Goal: Transaction & Acquisition: Purchase product/service

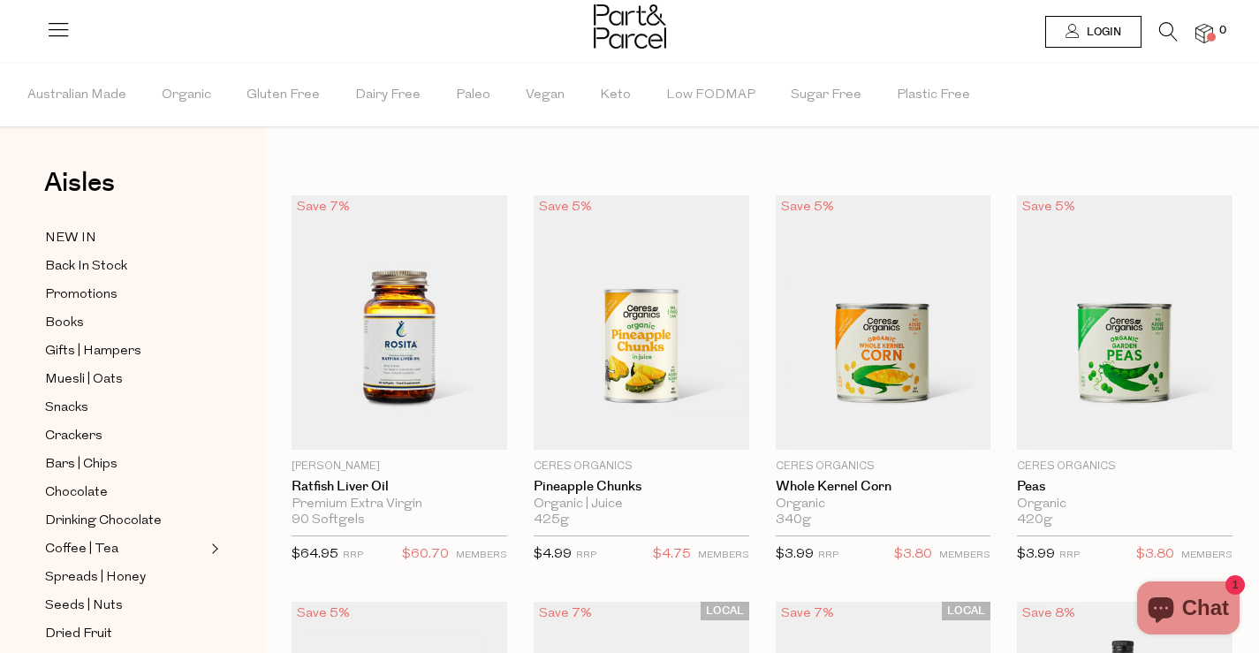
scroll to position [121, 0]
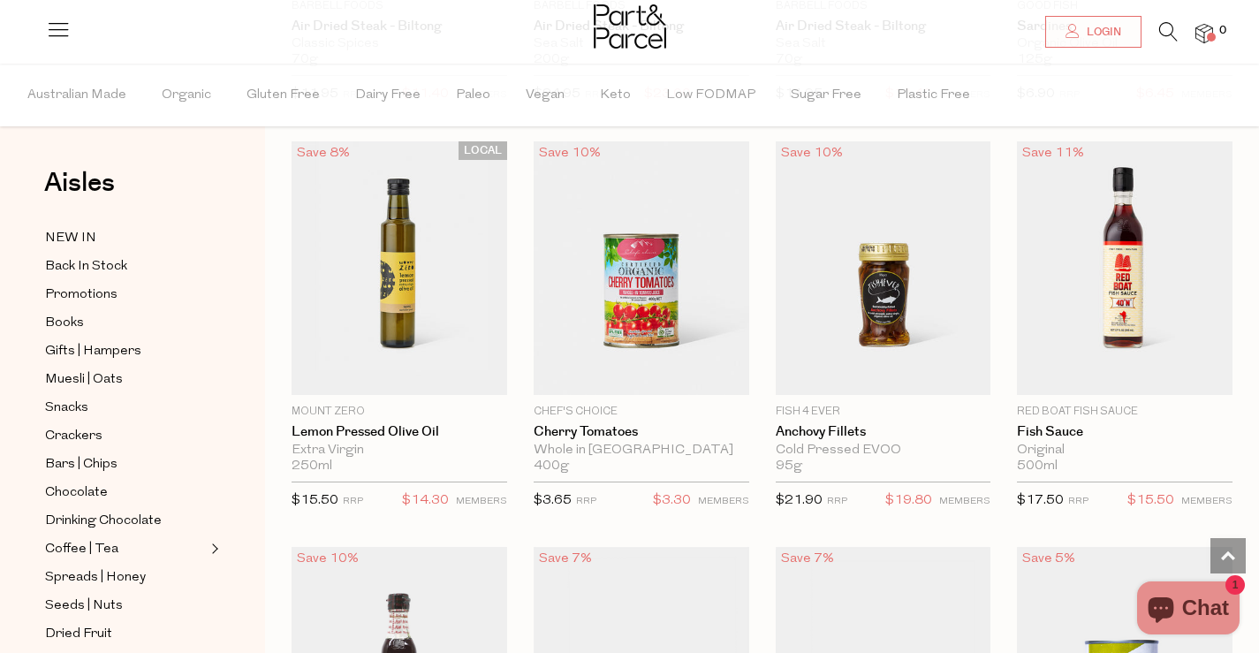
scroll to position [2448, 0]
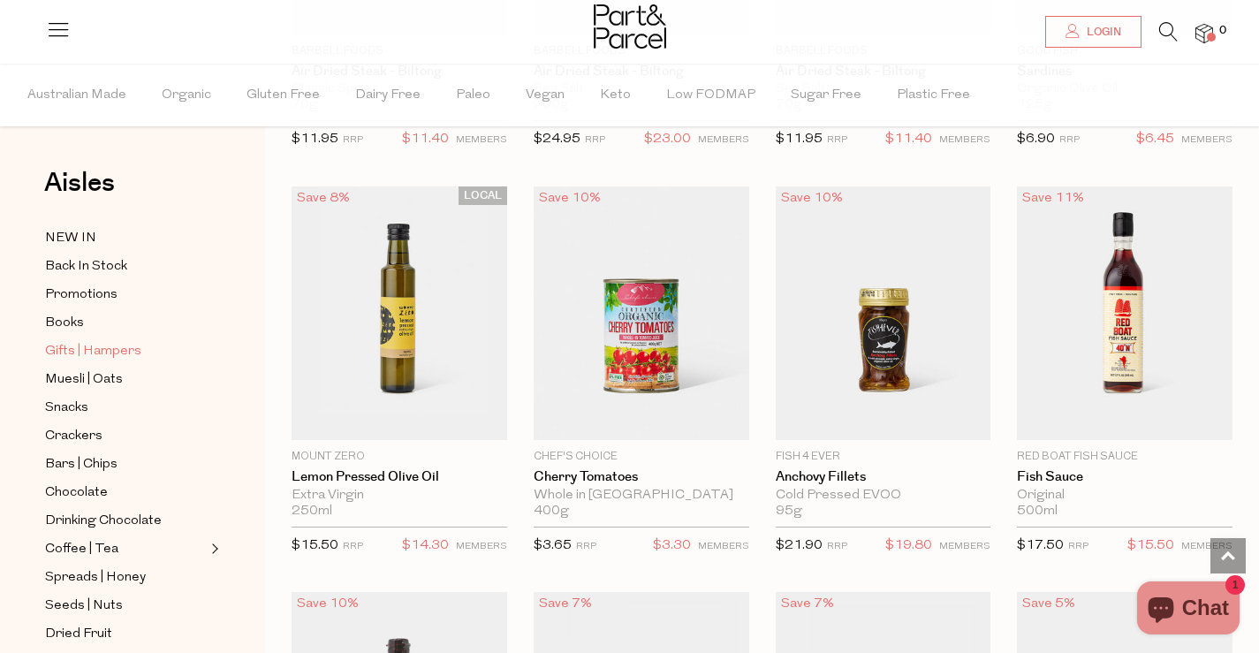
click at [95, 348] on span "Gifts | Hampers" at bounding box center [93, 351] width 96 height 21
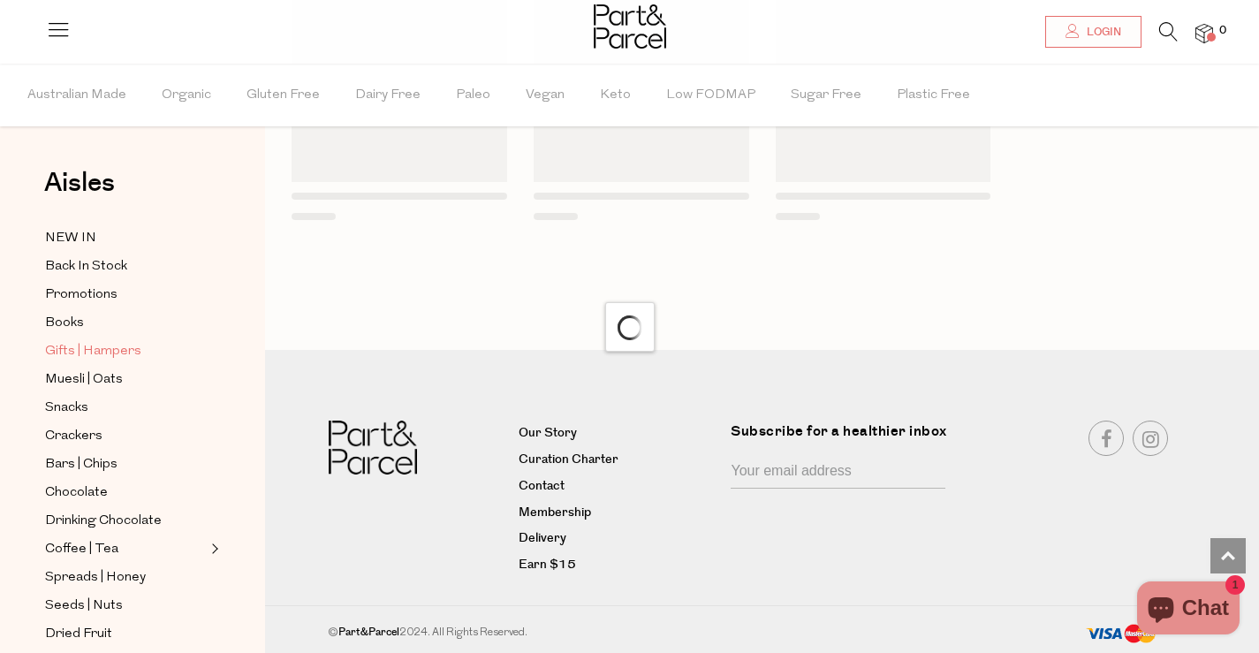
scroll to position [1455, 0]
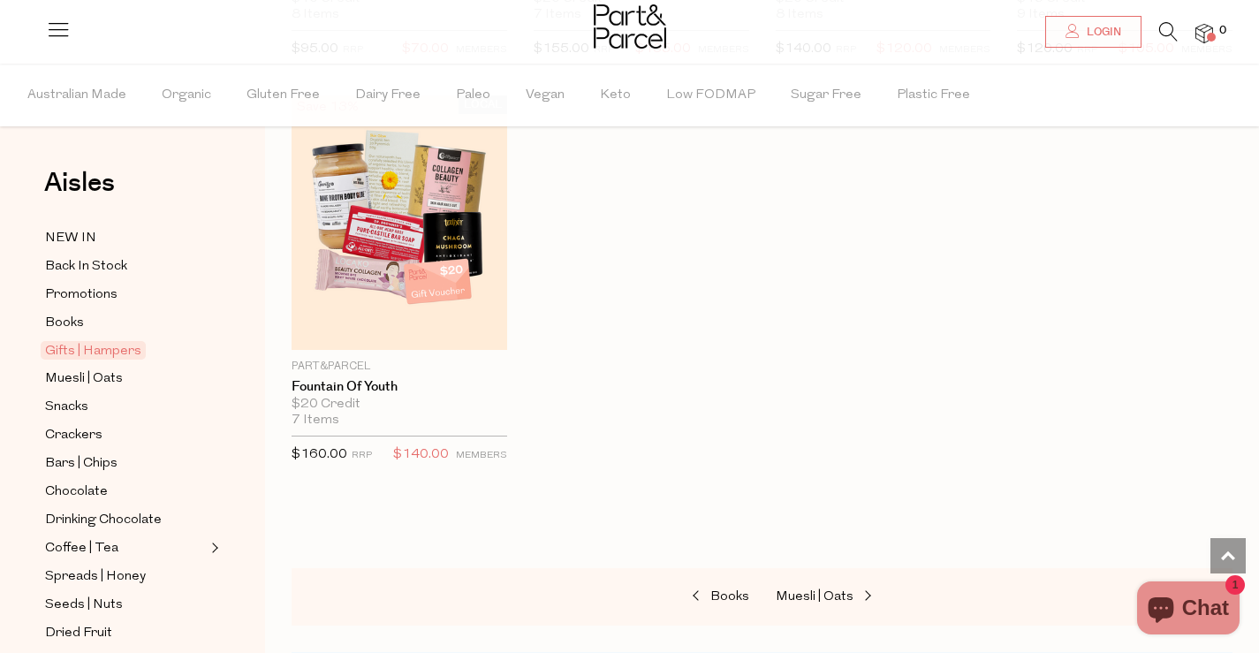
scroll to position [945, 0]
click at [97, 399] on link "Snacks" at bounding box center [125, 407] width 161 height 22
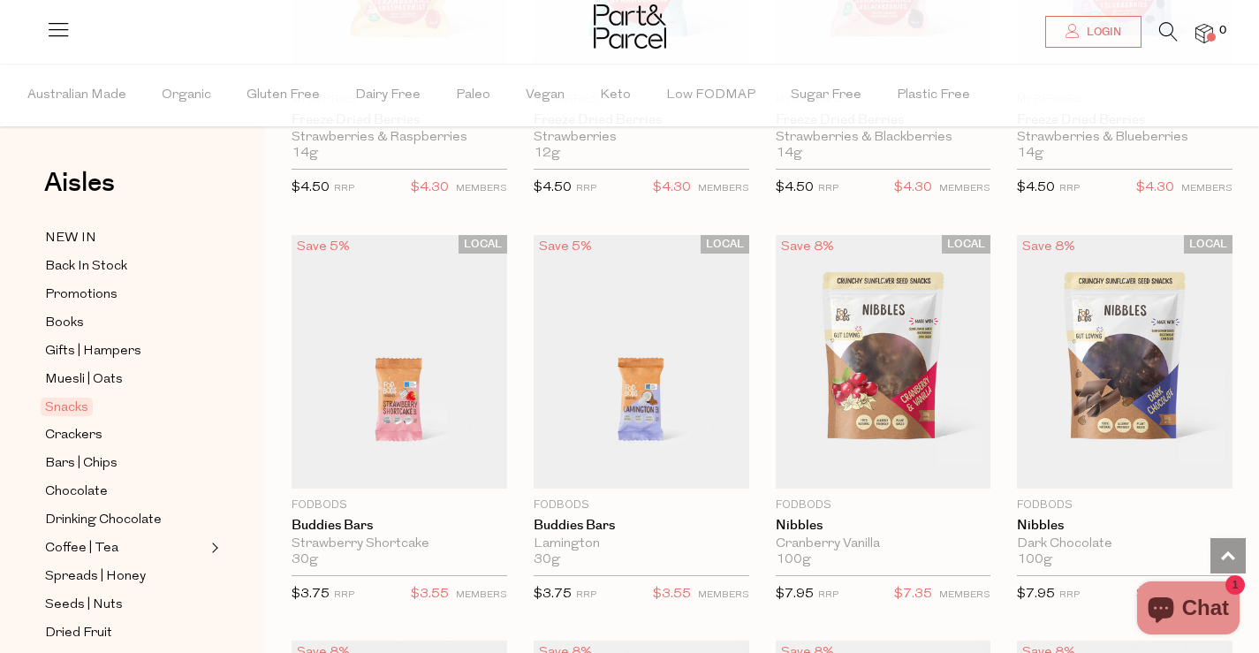
scroll to position [2445, 0]
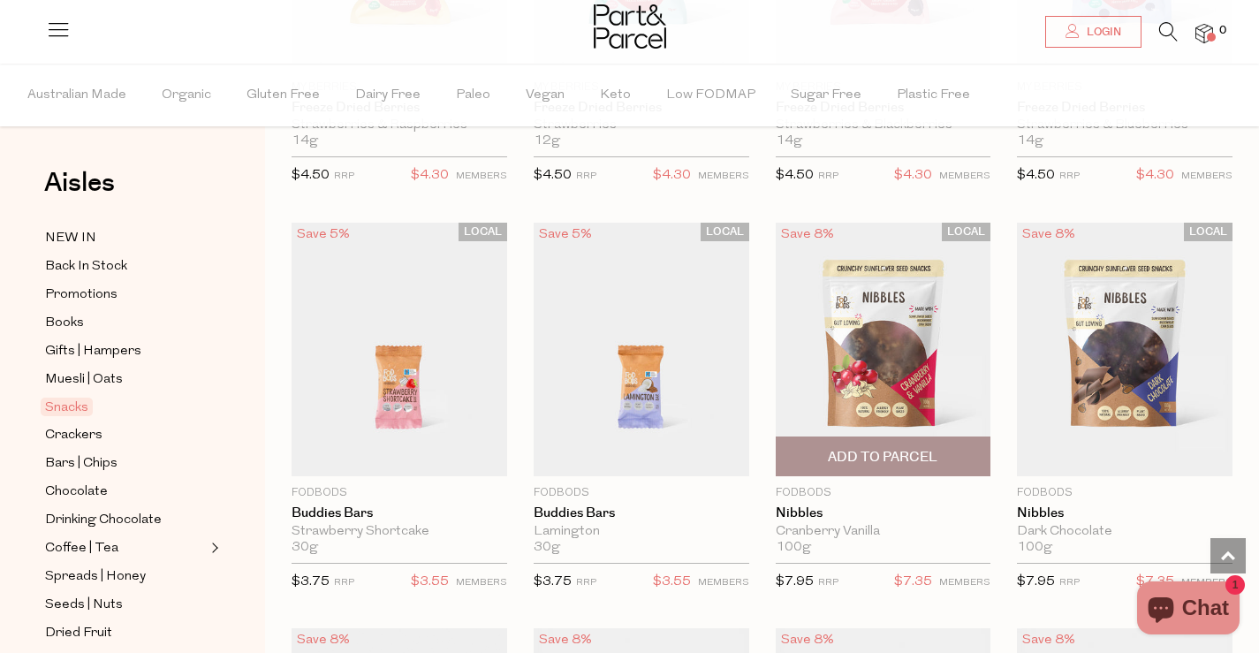
click at [868, 349] on img at bounding box center [884, 349] width 216 height 254
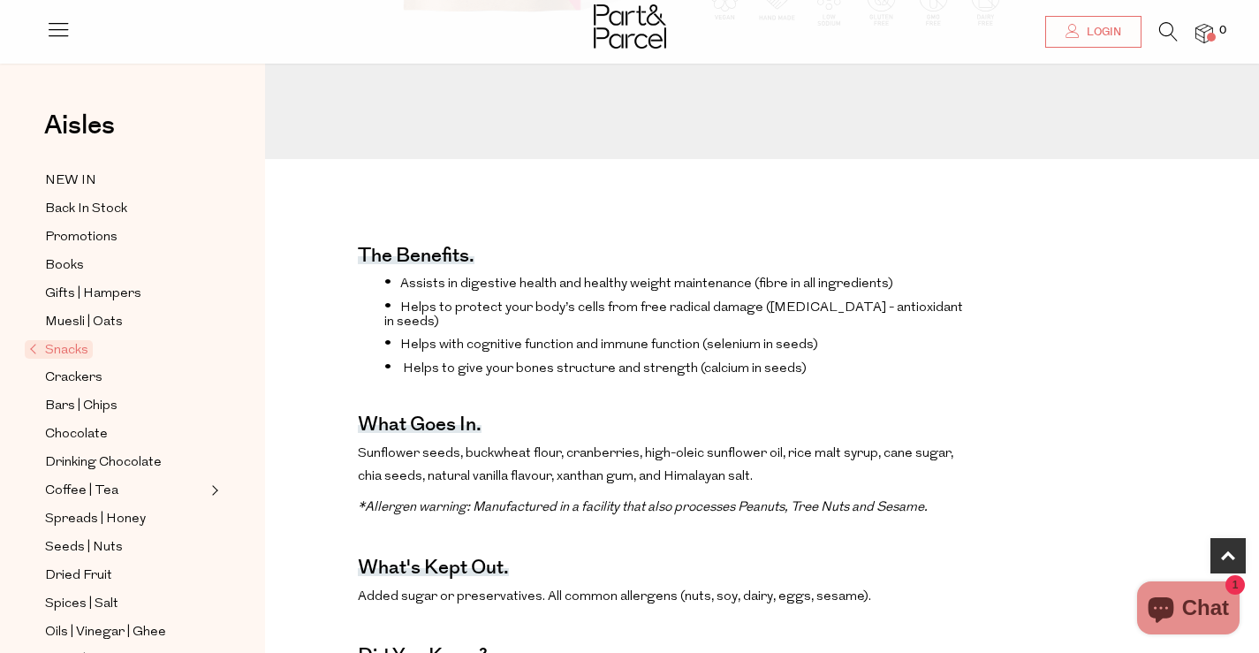
scroll to position [145, 0]
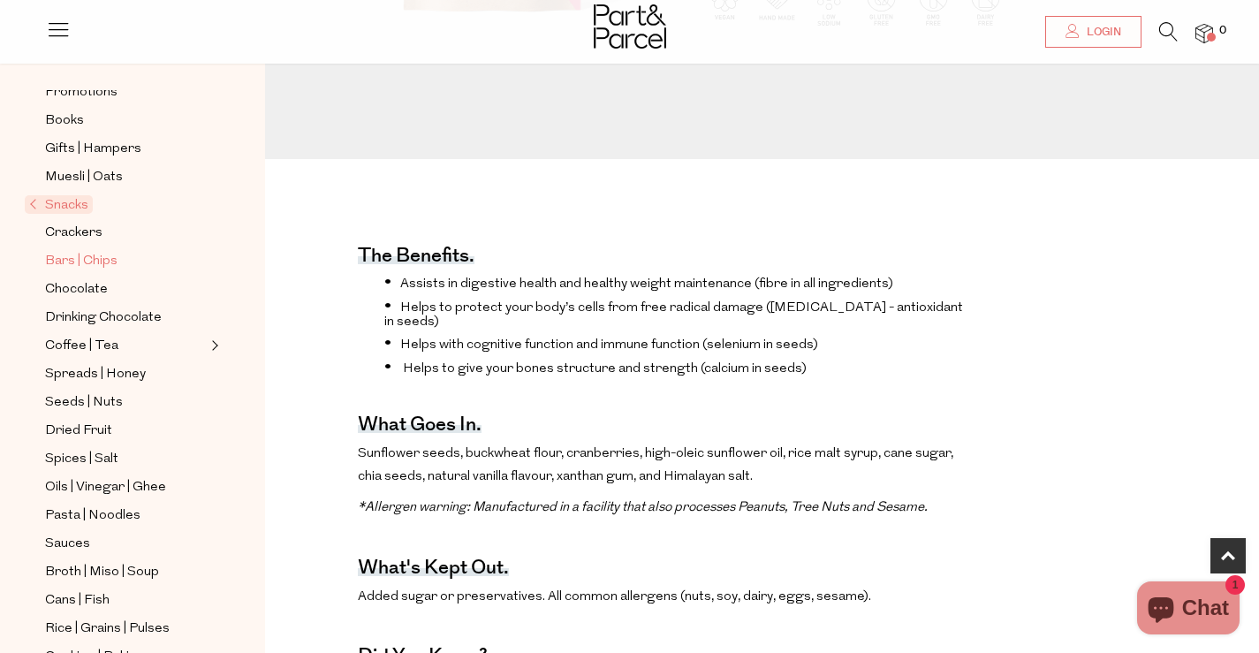
click at [87, 253] on span "Bars | Chips" at bounding box center [81, 261] width 72 height 21
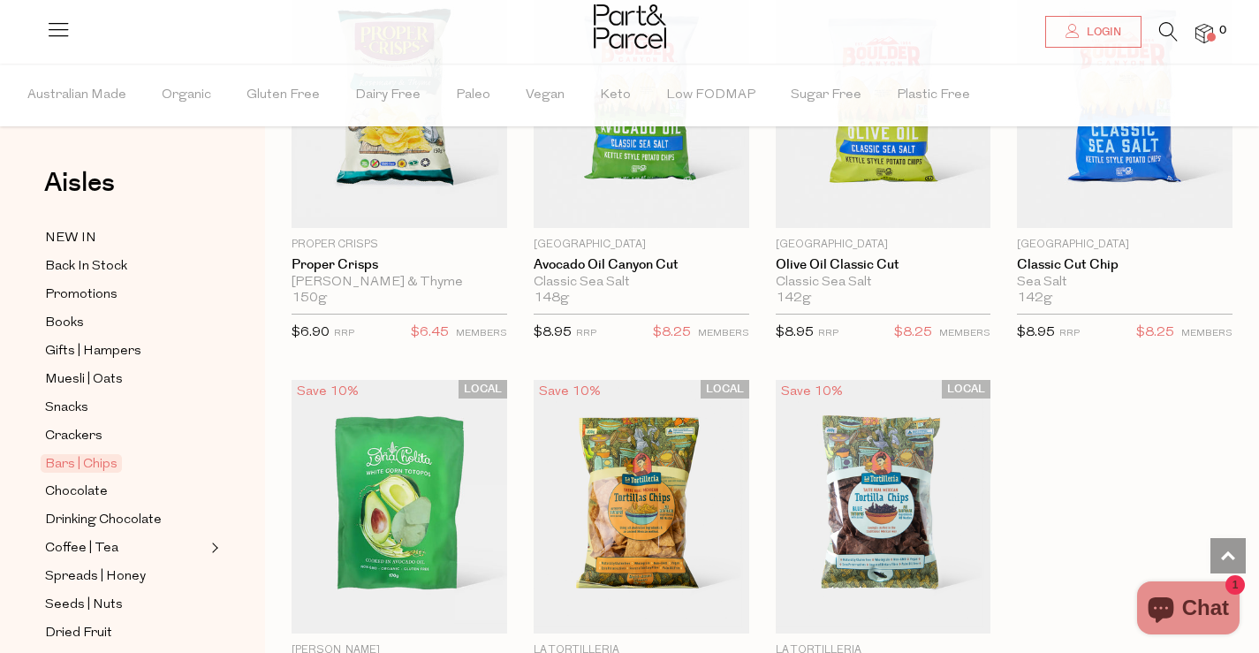
scroll to position [6753, 0]
